Goal: Information Seeking & Learning: Learn about a topic

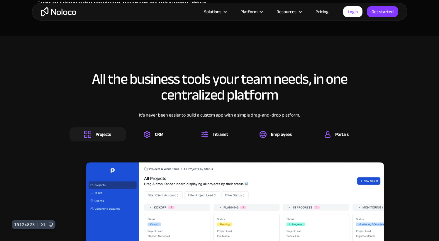
scroll to position [842, 0]
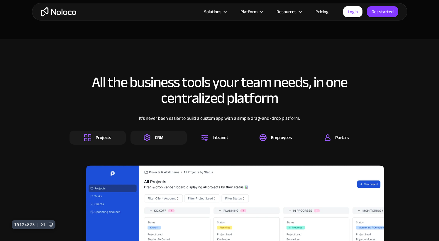
click at [157, 139] on div "CRM" at bounding box center [159, 138] width 9 height 6
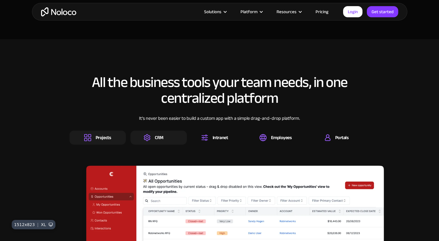
click at [103, 135] on div "Projects" at bounding box center [103, 138] width 15 height 6
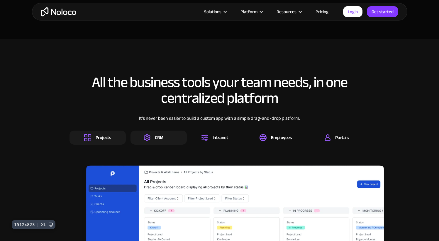
click at [146, 135] on img at bounding box center [147, 137] width 7 height 7
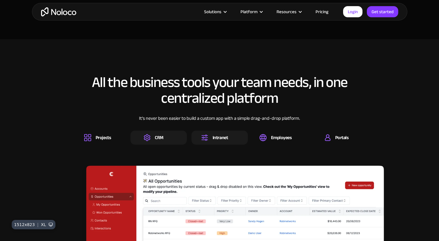
click at [206, 135] on img at bounding box center [204, 137] width 7 height 7
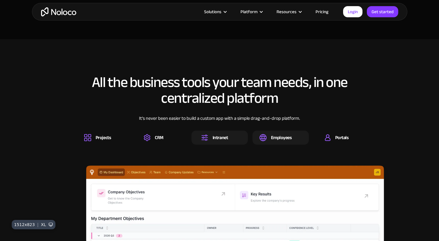
click at [279, 135] on div "Employees" at bounding box center [281, 138] width 21 height 6
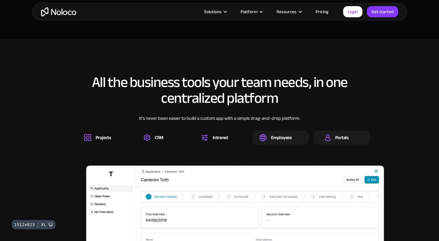
click at [324, 132] on div "Portals" at bounding box center [341, 138] width 56 height 14
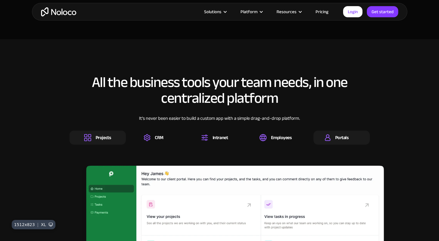
click at [106, 136] on div "Projects" at bounding box center [103, 138] width 15 height 6
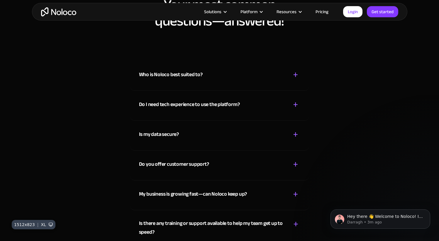
scroll to position [3527, 0]
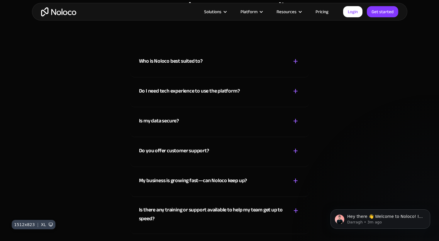
click at [295, 62] on div "+" at bounding box center [295, 61] width 5 height 10
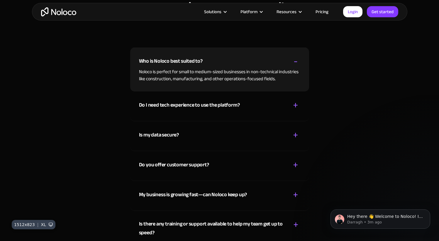
click at [295, 64] on div "-" at bounding box center [295, 61] width 4 height 10
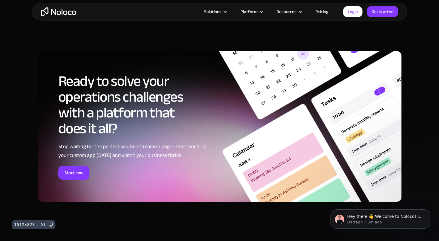
scroll to position [3261, 0]
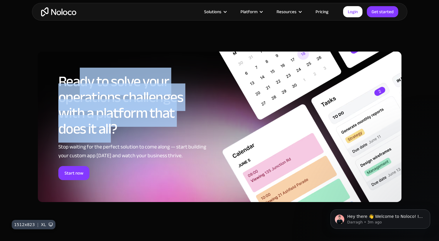
drag, startPoint x: 78, startPoint y: 79, endPoint x: 111, endPoint y: 127, distance: 58.2
click at [111, 127] on h2 "Ready to solve your operations challenges with a platform that does it all?" at bounding box center [132, 105] width 148 height 63
click at [154, 136] on h2 "Ready to solve your operations challenges with a platform that does it all?" at bounding box center [132, 105] width 148 height 63
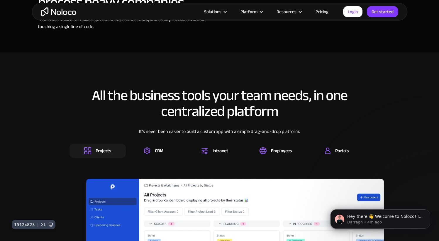
scroll to position [832, 0]
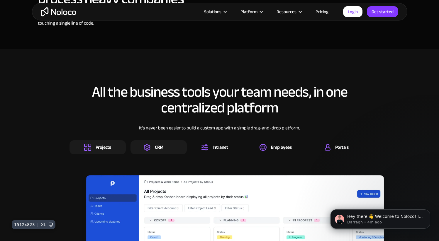
click at [161, 145] on div "CRM" at bounding box center [159, 147] width 9 height 6
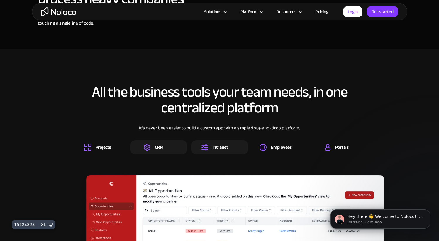
click at [217, 147] on div "Intranet" at bounding box center [220, 147] width 15 height 6
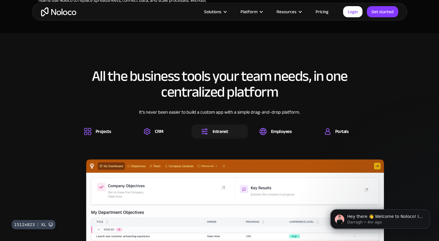
scroll to position [867, 0]
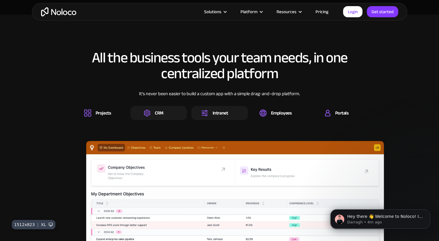
click at [155, 107] on div "CRM" at bounding box center [158, 113] width 56 height 14
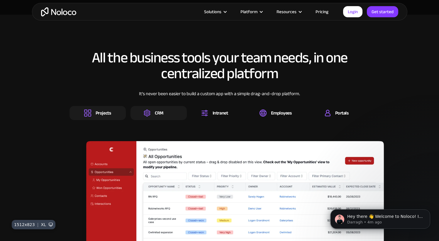
click at [96, 112] on div "Projects" at bounding box center [103, 113] width 15 height 6
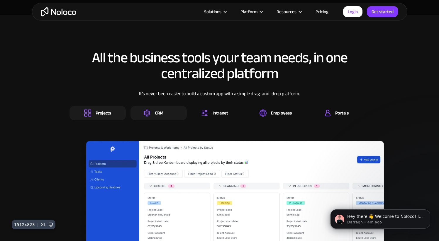
click at [137, 112] on div "CRM" at bounding box center [158, 113] width 56 height 14
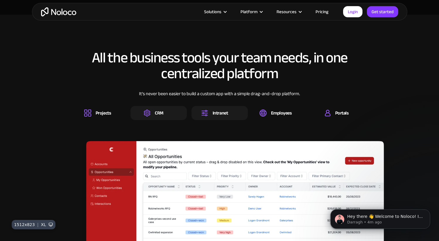
click at [205, 118] on div "Intranet" at bounding box center [219, 113] width 56 height 14
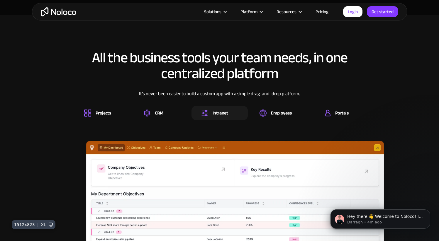
click at [277, 121] on div "All the business tools your team needs, in one centralized platform It’s never …" at bounding box center [219, 188] width 363 height 288
click at [275, 114] on div "Employees" at bounding box center [281, 113] width 21 height 6
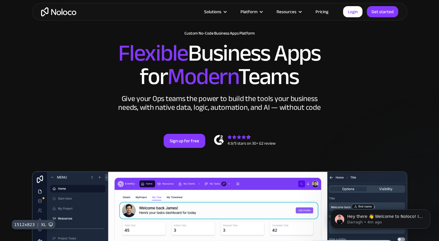
scroll to position [0, 0]
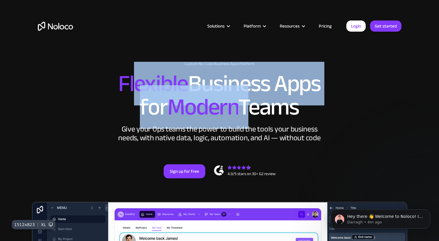
drag, startPoint x: 137, startPoint y: 83, endPoint x: 244, endPoint y: 110, distance: 110.6
click at [244, 110] on h2 "Flexible Business Apps for Modern Teams" at bounding box center [219, 95] width 363 height 47
click at [252, 110] on h2 "Flexible Business Apps for Modern Teams" at bounding box center [219, 95] width 363 height 47
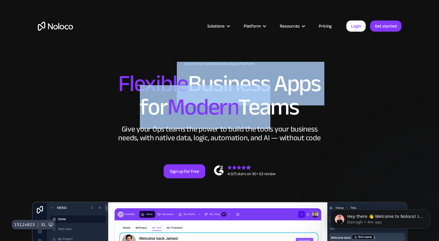
drag, startPoint x: 267, startPoint y: 109, endPoint x: 180, endPoint y: 84, distance: 91.3
click at [180, 84] on h2 "Flexible Business Apps for Modern Teams" at bounding box center [219, 95] width 363 height 47
click at [120, 85] on span "Flexible" at bounding box center [153, 84] width 70 height 44
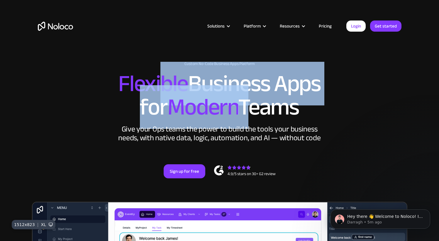
drag, startPoint x: 163, startPoint y: 84, endPoint x: 246, endPoint y: 97, distance: 83.9
click at [246, 97] on h2 "Flexible Business Apps for Modern Teams" at bounding box center [219, 95] width 363 height 47
click at [263, 106] on h2 "Flexible Business Apps for Modern Teams" at bounding box center [219, 95] width 363 height 47
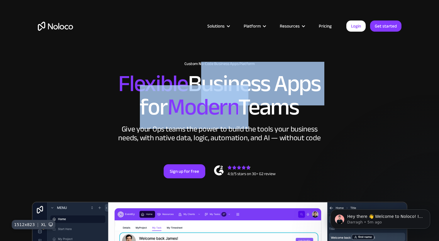
drag, startPoint x: 245, startPoint y: 113, endPoint x: 189, endPoint y: 81, distance: 64.3
click at [189, 81] on h2 "Flexible Business Apps for Modern Teams" at bounding box center [219, 95] width 363 height 47
click at [162, 69] on span "Flexible" at bounding box center [153, 84] width 70 height 44
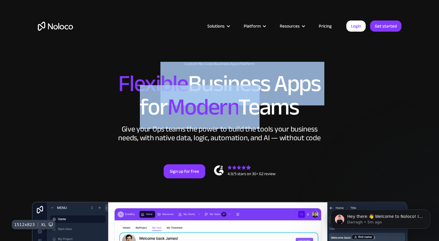
drag, startPoint x: 164, startPoint y: 84, endPoint x: 257, endPoint y: 96, distance: 94.0
click at [257, 96] on h2 "Flexible Business Apps for Modern Teams" at bounding box center [219, 95] width 363 height 47
click at [159, 101] on h2 "Flexible Business Apps for Modern Teams" at bounding box center [219, 95] width 363 height 47
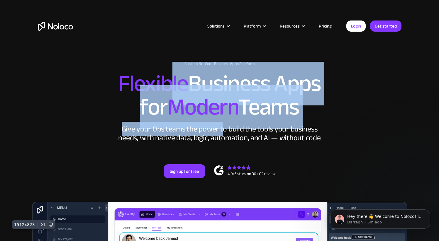
drag, startPoint x: 171, startPoint y: 81, endPoint x: 224, endPoint y: 125, distance: 69.3
click at [224, 125] on div "New: Connect Noloco to Stripe Custom No-Code Business Apps Platform Flexible Bu…" at bounding box center [219, 120] width 375 height 152
click at [261, 140] on div "Give your Ops teams the power to build the tools your business needs, with nati…" at bounding box center [219, 134] width 205 height 18
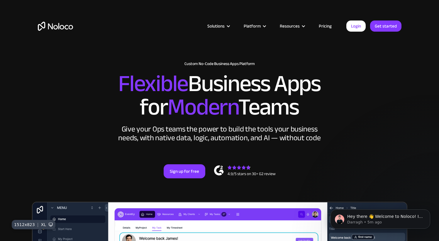
click at [327, 26] on link "Pricing" at bounding box center [325, 26] width 28 height 8
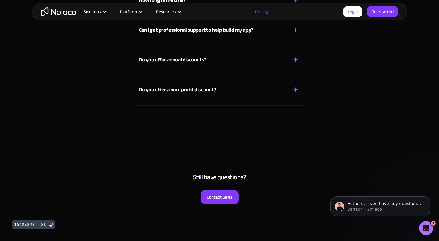
scroll to position [2792, 0]
